Goal: Information Seeking & Learning: Find specific fact

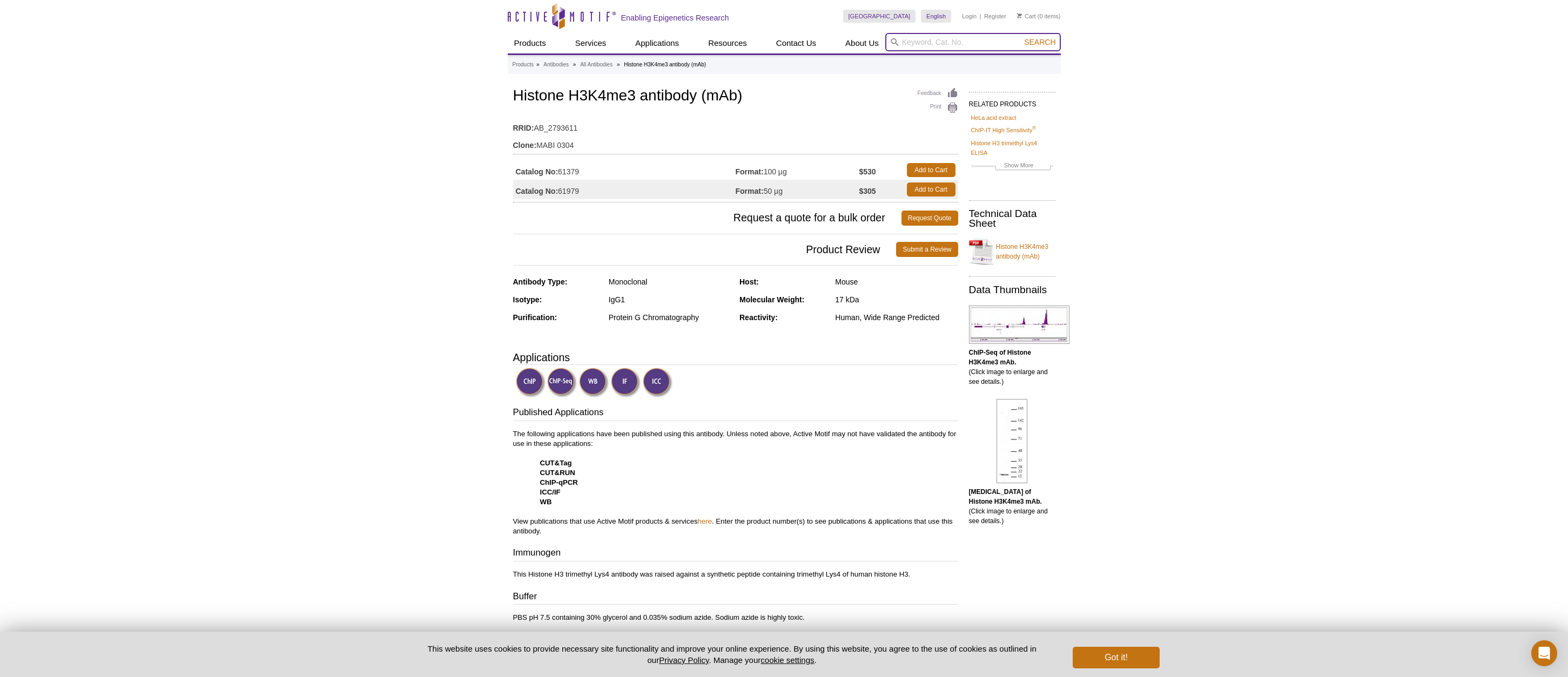
click at [905, 44] on input "search" at bounding box center [973, 42] width 175 height 18
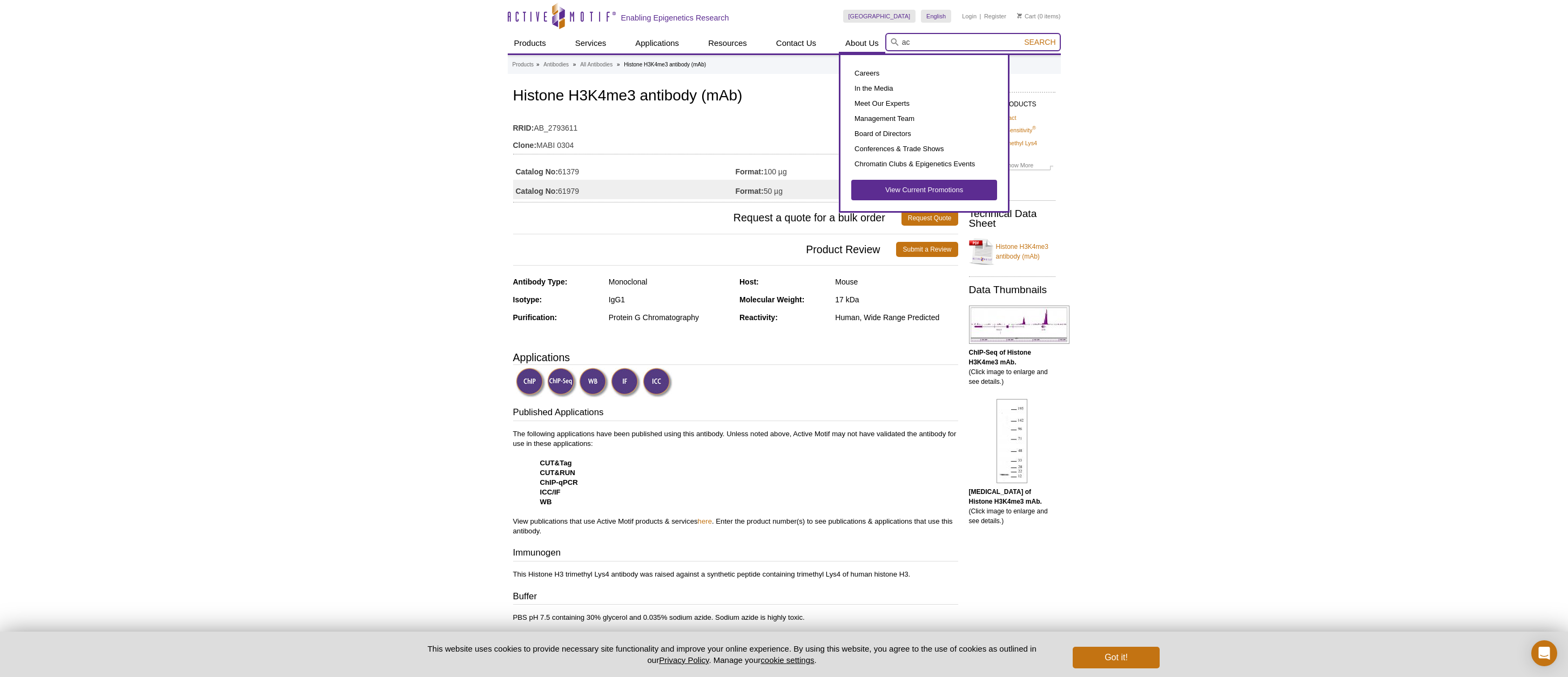
drag, startPoint x: 913, startPoint y: 44, endPoint x: 870, endPoint y: 43, distance: 43.0
click at [870, 43] on div "Products ChIP Assays ChIP Accessory Products ChIP Kits ChIP-Validated Antibodie…" at bounding box center [784, 43] width 553 height 21
paste input "ridine orange"
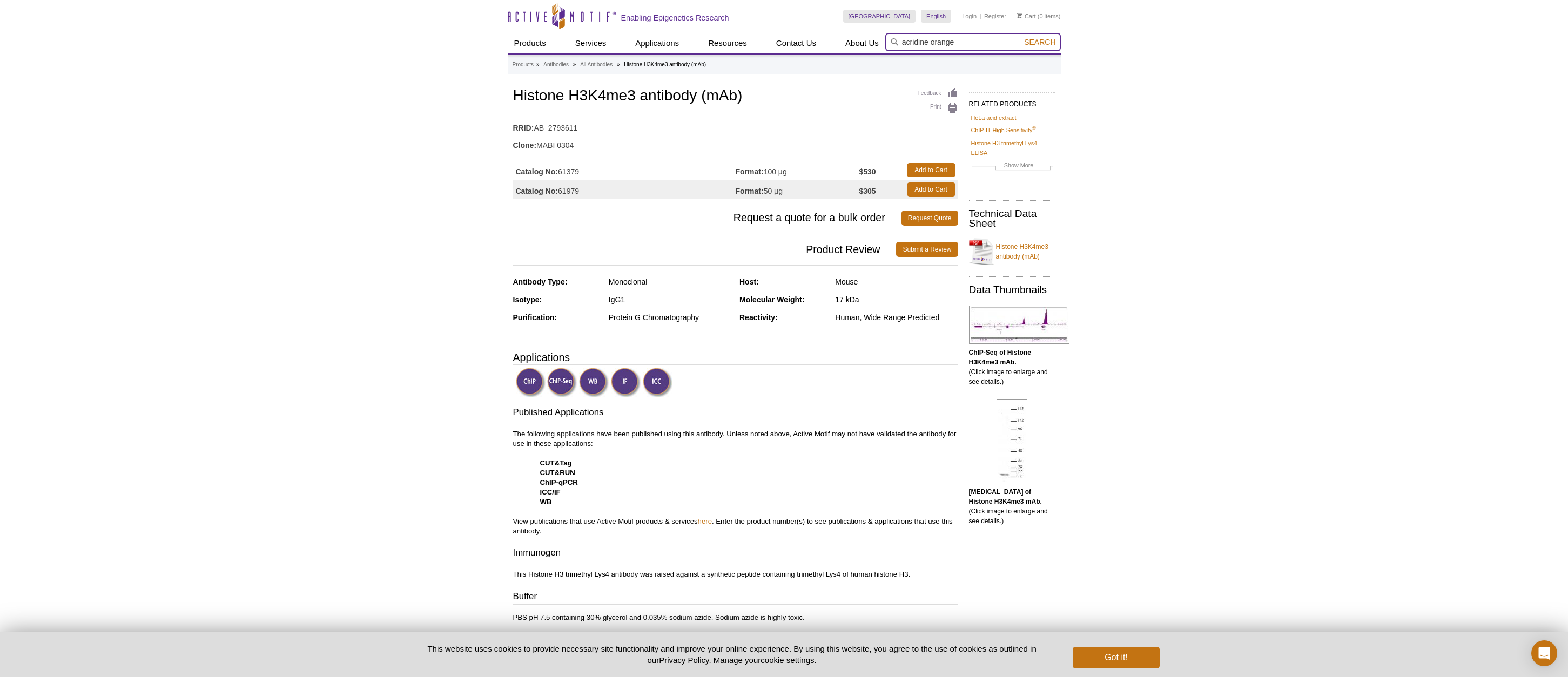
type input "acridine orange"
click at [1034, 43] on span "Search" at bounding box center [1039, 42] width 31 height 9
